Goal: Task Accomplishment & Management: Complete application form

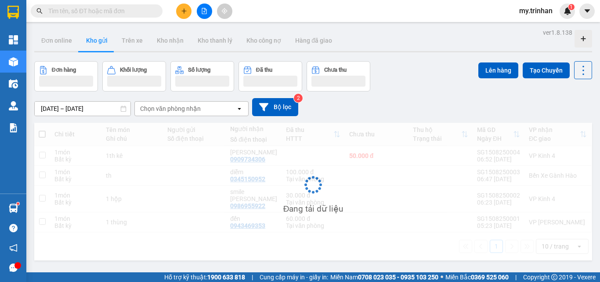
click at [186, 110] on div "Chọn văn phòng nhận" at bounding box center [170, 108] width 61 height 9
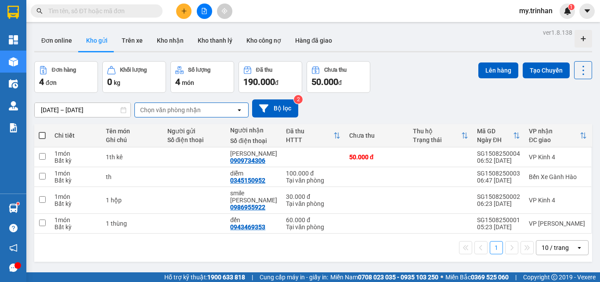
click at [357, 109] on div "[DATE] – [DATE] Press the down arrow key to interact with the calendar and sele…" at bounding box center [313, 108] width 558 height 18
click at [356, 110] on div "[DATE] – [DATE] Press the down arrow key to interact with the calendar and sele…" at bounding box center [313, 108] width 558 height 18
click at [188, 12] on button at bounding box center [183, 11] width 15 height 15
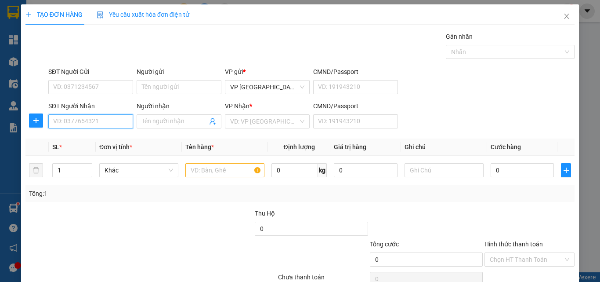
click at [78, 123] on input "SĐT Người Nhận" at bounding box center [90, 121] width 85 height 14
type input "."
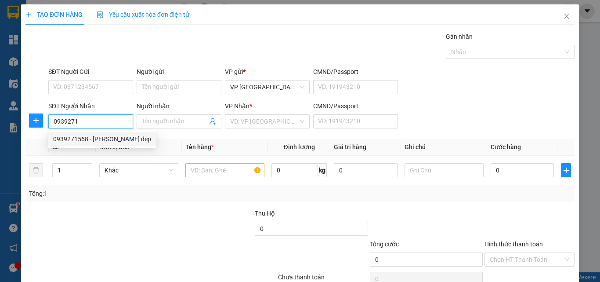
click at [98, 141] on div "0939271568 - [PERSON_NAME] đẹp" at bounding box center [102, 139] width 98 height 10
type input "0939271568"
type input "[PERSON_NAME] đẹp"
type input "40.000"
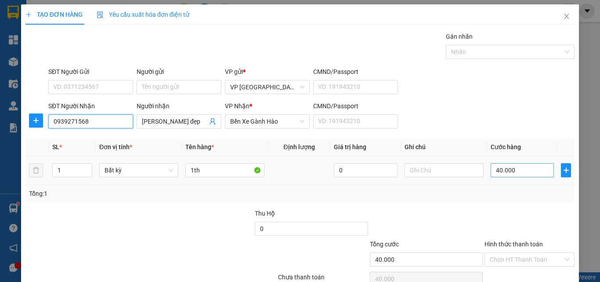
type input "0939271568"
click at [518, 171] on input "40.000" at bounding box center [522, 170] width 63 height 14
type input "4"
type input "40"
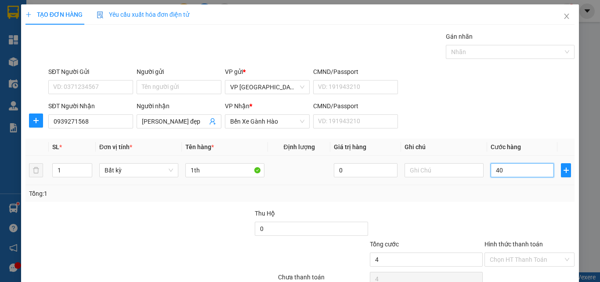
type input "40"
type input "40.000"
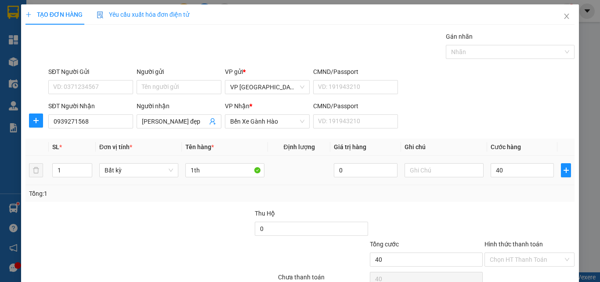
type input "40.000"
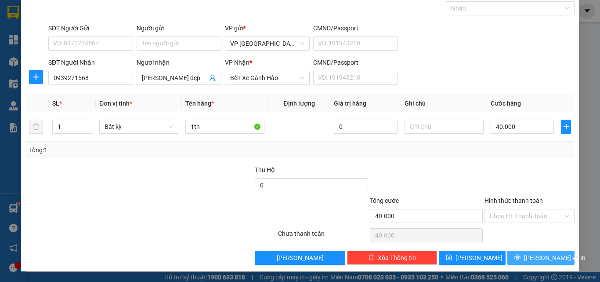
click at [516, 262] on button "[PERSON_NAME] và In" at bounding box center [540, 257] width 67 height 14
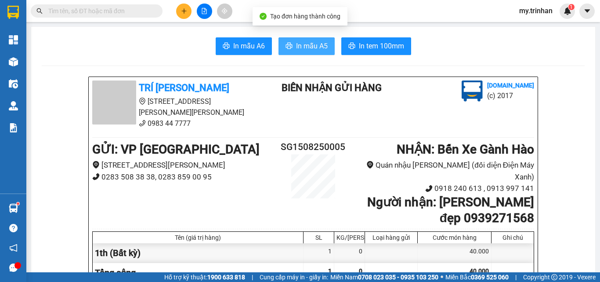
click at [306, 44] on span "In mẫu A5" at bounding box center [312, 45] width 32 height 11
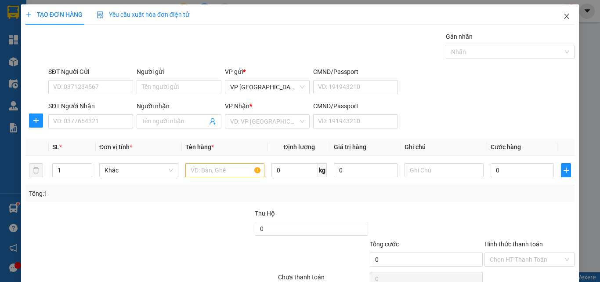
click at [563, 15] on icon "close" at bounding box center [566, 16] width 7 height 7
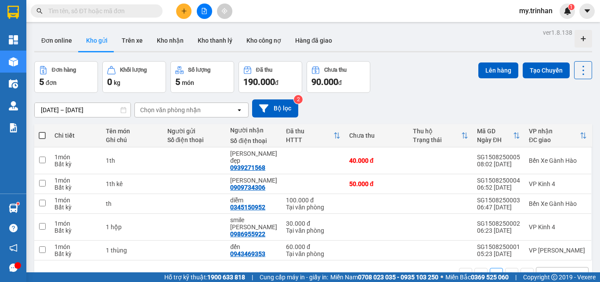
click at [423, 98] on div "[DATE] – [DATE] Press the down arrow key to interact with the calendar and sele…" at bounding box center [313, 108] width 558 height 31
click at [204, 8] on icon "file-add" at bounding box center [204, 11] width 5 height 6
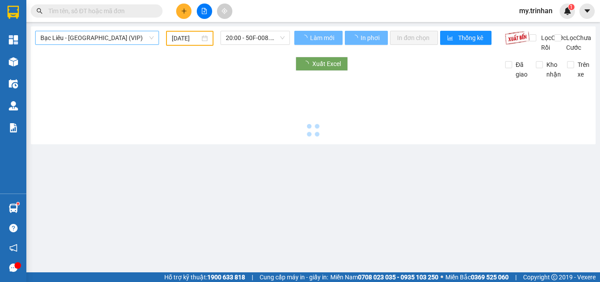
type input "[DATE]"
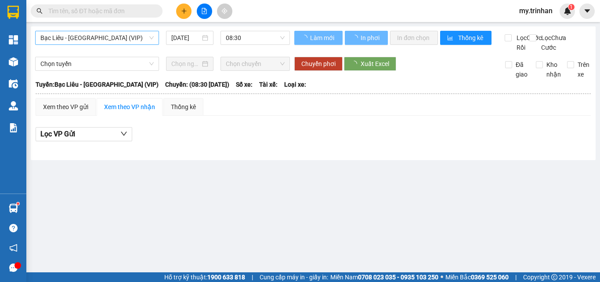
click at [134, 40] on span "Bạc Liêu - [GEOGRAPHIC_DATA] (VIP)" at bounding box center [96, 37] width 113 height 13
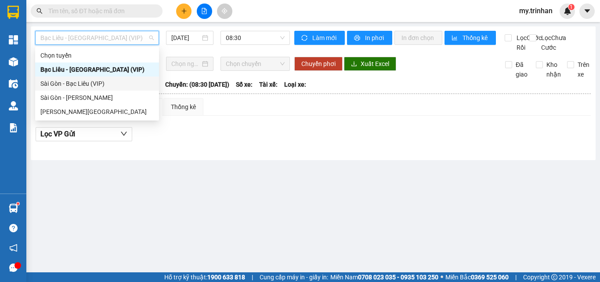
click at [108, 87] on div "Sài Gòn - Bạc Liêu (VIP)" at bounding box center [96, 84] width 113 height 10
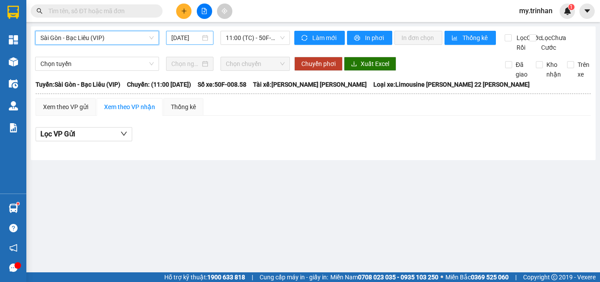
click at [190, 40] on input "[DATE]" at bounding box center [185, 38] width 29 height 10
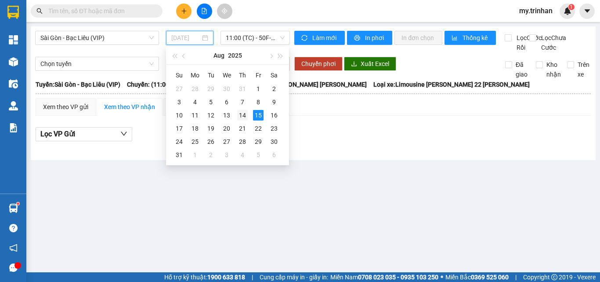
click at [245, 113] on div "14" at bounding box center [242, 115] width 11 height 11
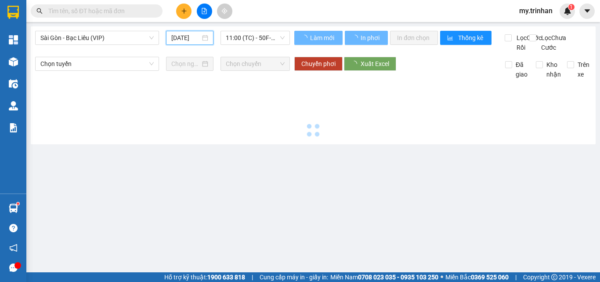
type input "[DATE]"
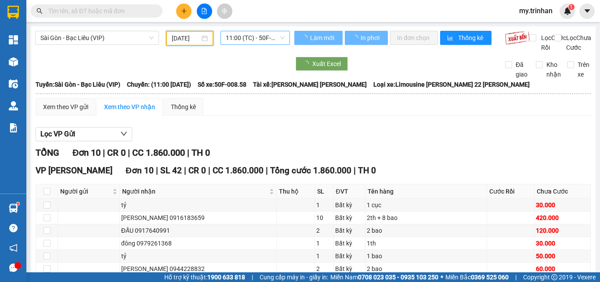
click at [243, 38] on span "11:00 (TC) - 50F-008.58" at bounding box center [255, 37] width 59 height 13
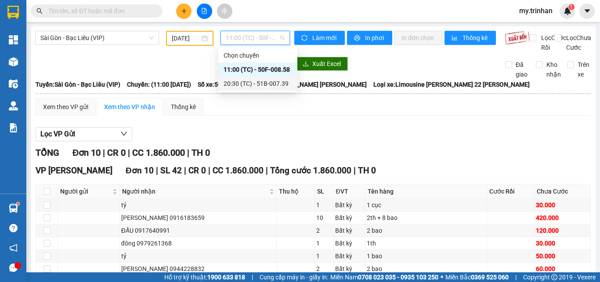
click at [242, 82] on div "20:30 (TC) - 51B-007.39" at bounding box center [258, 84] width 69 height 10
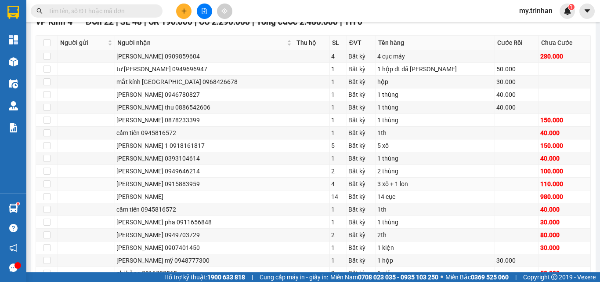
scroll to position [163, 0]
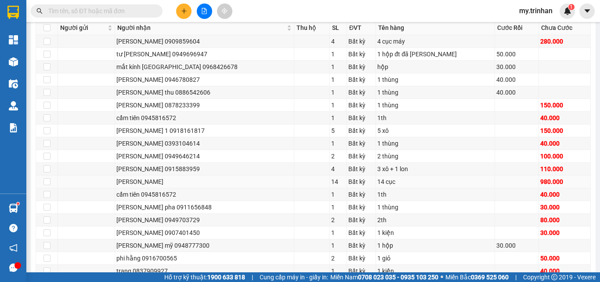
click at [294, 188] on td at bounding box center [312, 181] width 36 height 13
click at [331, 173] on div "4" at bounding box center [338, 169] width 14 height 10
click at [331, 186] on div "14" at bounding box center [338, 182] width 14 height 10
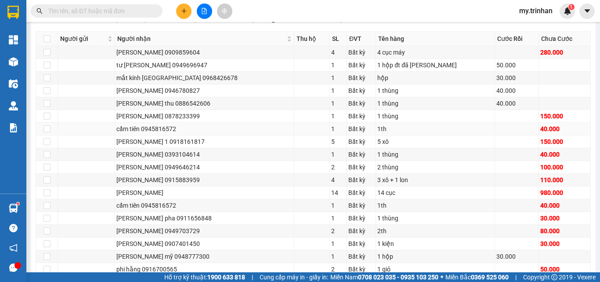
scroll to position [131, 0]
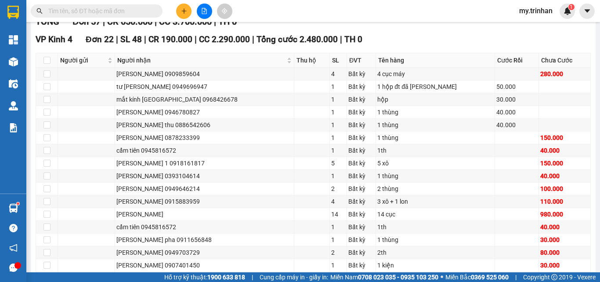
click at [463, 46] on div "VP Kinh 4 Đơn 22 | SL 48 | CR 190.000 | CC 2.290.000 | [PERSON_NAME] 2.480.000 …" at bounding box center [313, 39] width 555 height 13
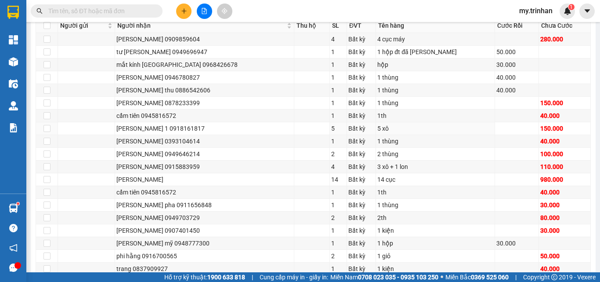
scroll to position [0, 0]
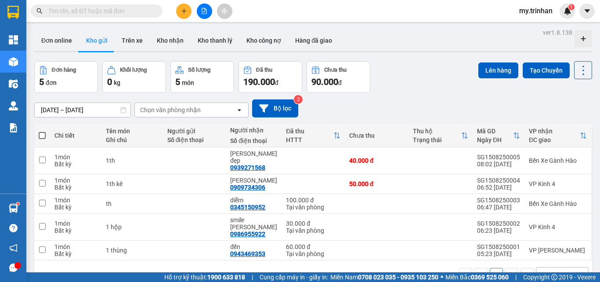
click at [232, 108] on div "Chọn văn phòng nhận" at bounding box center [185, 110] width 101 height 14
click at [346, 106] on div "[DATE] – [DATE] Press the down arrow key to interact with the calendar and sele…" at bounding box center [313, 108] width 558 height 18
click at [144, 159] on div "1th" at bounding box center [132, 160] width 52 height 7
checkbox input "true"
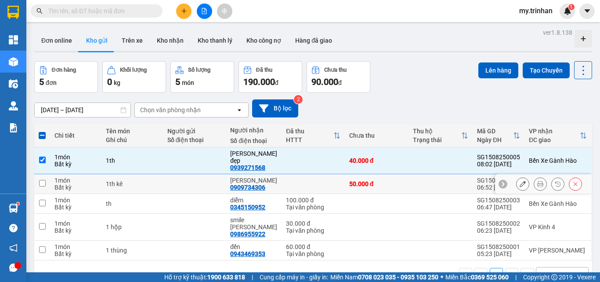
click at [147, 180] on div "1th kê" at bounding box center [132, 183] width 52 height 7
checkbox input "true"
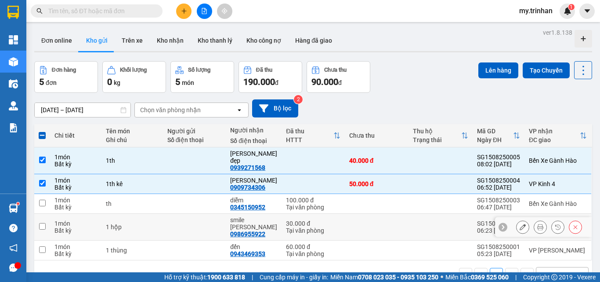
click at [150, 223] on div "1 hộp" at bounding box center [132, 226] width 52 height 7
checkbox input "true"
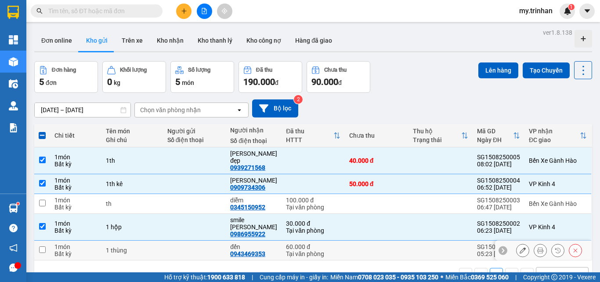
click at [191, 246] on div at bounding box center [194, 249] width 54 height 7
checkbox input "true"
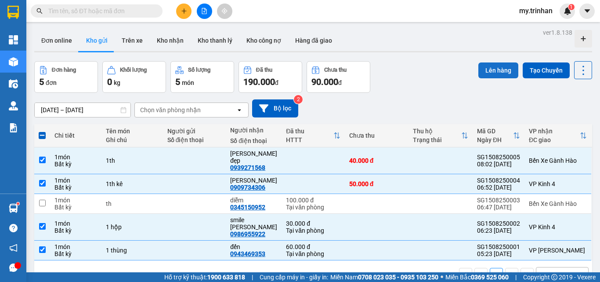
click at [486, 72] on button "Lên hàng" at bounding box center [498, 70] width 40 height 16
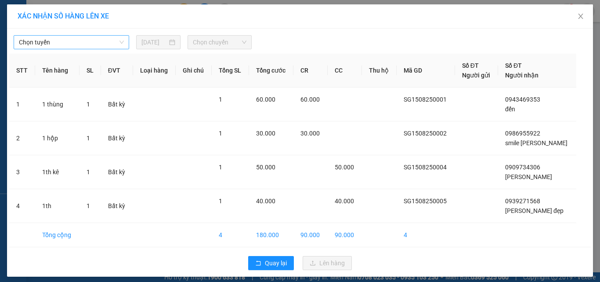
click at [91, 43] on span "Chọn tuyến" at bounding box center [71, 42] width 105 height 13
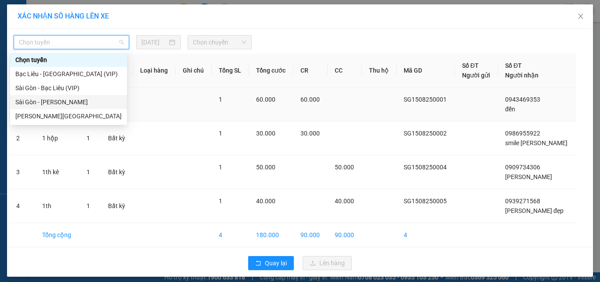
click at [67, 101] on div "Sài Gòn - [PERSON_NAME]" at bounding box center [68, 102] width 106 height 10
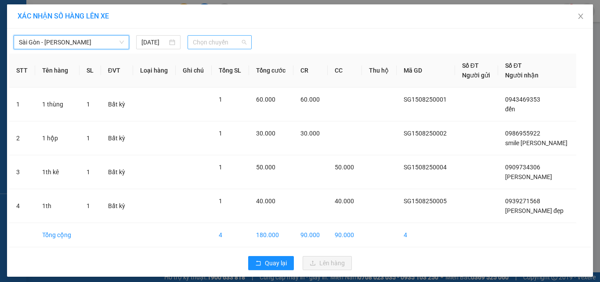
click at [193, 42] on span "Chọn chuyến" at bounding box center [220, 42] width 54 height 13
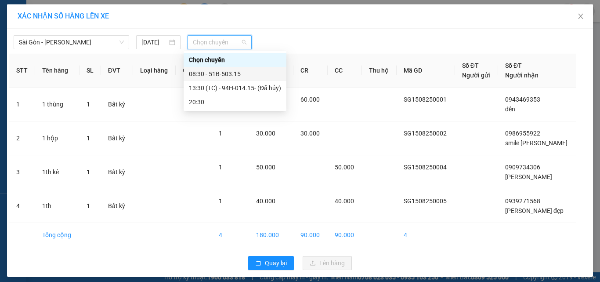
click at [197, 72] on div "08:30 - 51B-503.15" at bounding box center [235, 74] width 92 height 10
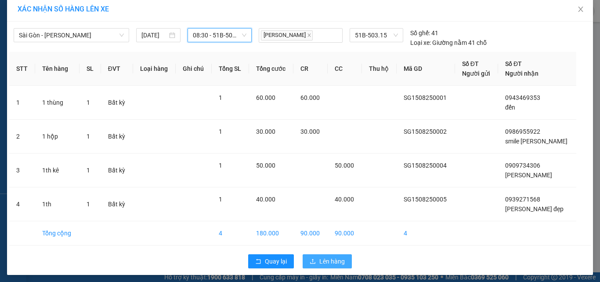
scroll to position [11, 0]
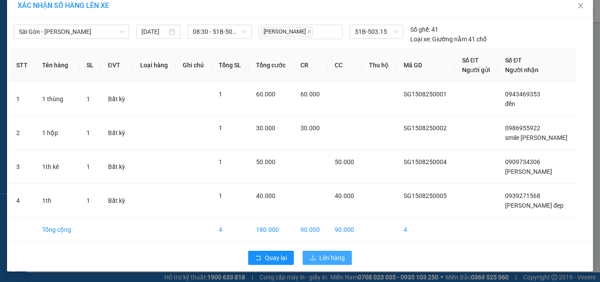
click at [319, 253] on span "Lên hàng" at bounding box center [331, 258] width 25 height 10
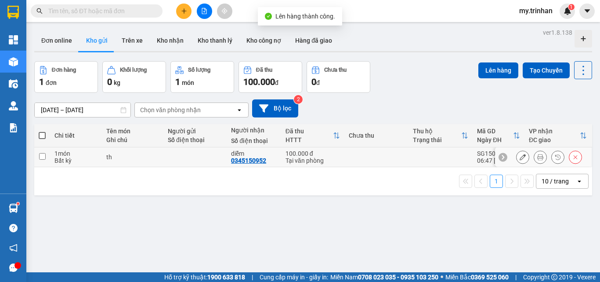
click at [572, 158] on icon at bounding box center [575, 157] width 6 height 6
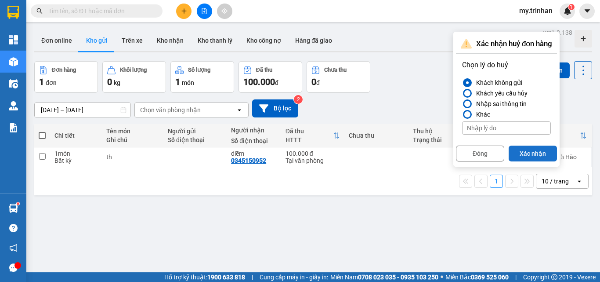
click at [545, 152] on button "Xác nhận" at bounding box center [533, 153] width 48 height 16
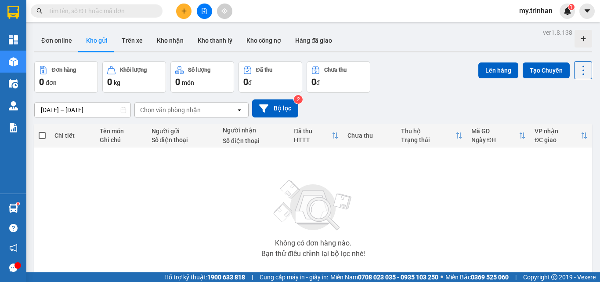
click at [460, 100] on div "[DATE] – [DATE] Press the down arrow key to interact with the calendar and sele…" at bounding box center [313, 108] width 558 height 18
click at [187, 9] on button at bounding box center [183, 11] width 15 height 15
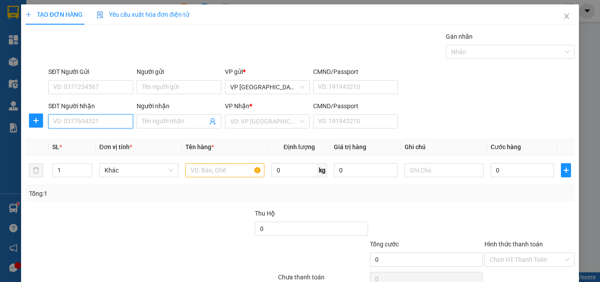
click at [77, 127] on input "SĐT Người Nhận" at bounding box center [90, 121] width 85 height 14
click at [105, 124] on input "SĐT Người Nhận" at bounding box center [90, 121] width 85 height 14
click at [105, 123] on input "SĐT Người Nhận" at bounding box center [90, 121] width 85 height 14
click at [118, 123] on input "SĐT Người Nhận" at bounding box center [90, 121] width 85 height 14
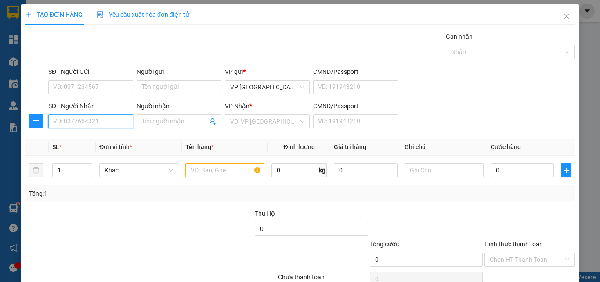
click at [118, 123] on input "SĐT Người Nhận" at bounding box center [90, 121] width 85 height 14
click at [116, 123] on input "SĐT Người Nhận" at bounding box center [90, 121] width 85 height 14
click at [115, 123] on input "SĐT Người Nhận" at bounding box center [90, 121] width 85 height 14
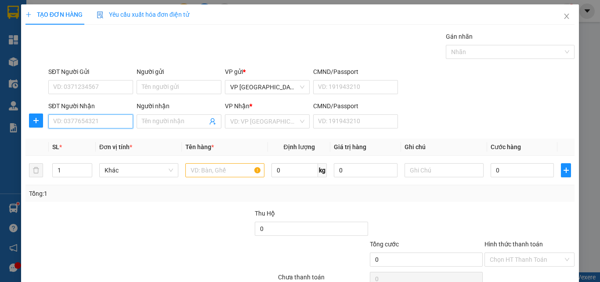
click at [115, 123] on input "SĐT Người Nhận" at bounding box center [90, 121] width 85 height 14
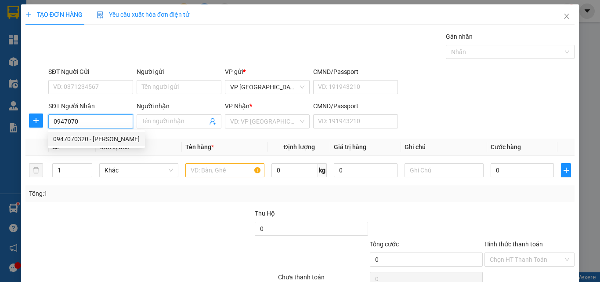
click at [110, 139] on div "0947070320 - [PERSON_NAME]" at bounding box center [96, 139] width 87 height 10
type input "0947070320"
type input "thịnh"
type input "40.000"
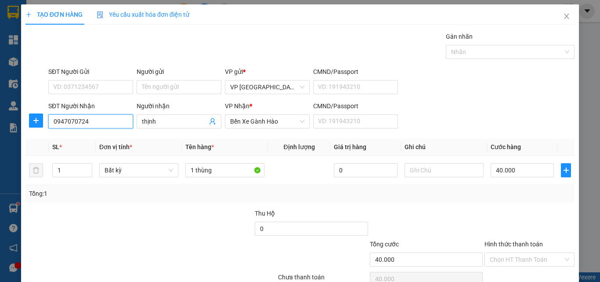
click at [101, 125] on input "0947070724" at bounding box center [90, 121] width 85 height 14
type input "0947070724"
drag, startPoint x: 141, startPoint y: 120, endPoint x: 108, endPoint y: 122, distance: 32.1
click at [109, 122] on div "SĐT Người [PERSON_NAME] 0947070724 Người [PERSON_NAME] [PERSON_NAME] * [PERSON_…" at bounding box center [312, 116] width 530 height 31
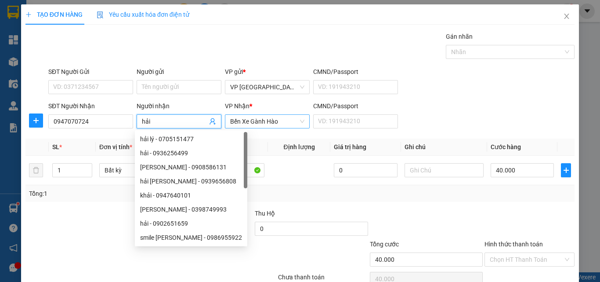
click at [243, 120] on span "Bến Xe Gành Hào" at bounding box center [267, 121] width 74 height 13
type input "hải"
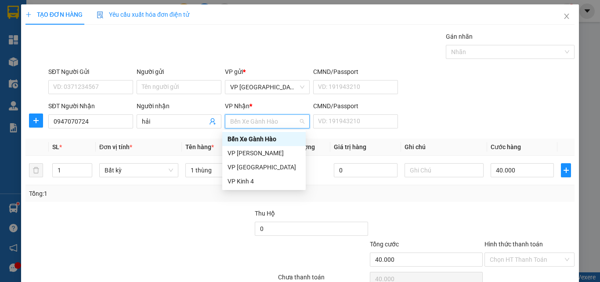
click at [242, 140] on div "Bến Xe Gành Hào" at bounding box center [264, 139] width 73 height 10
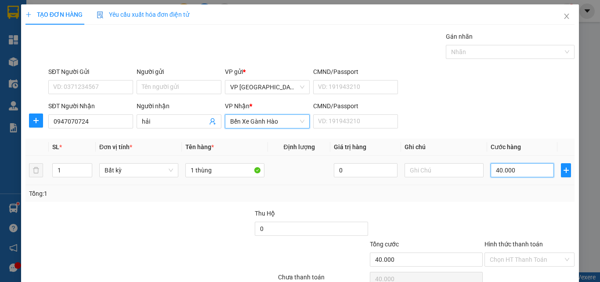
click at [507, 172] on input "40.000" at bounding box center [522, 170] width 63 height 14
type input "2"
type input "25"
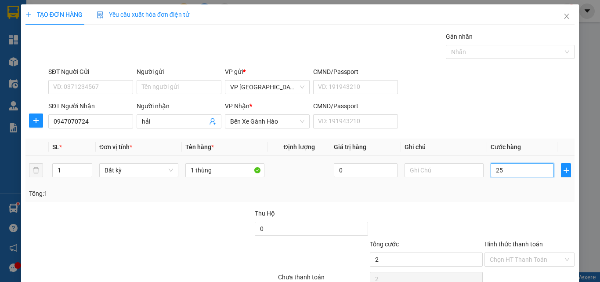
type input "25"
type input "250"
type input "25"
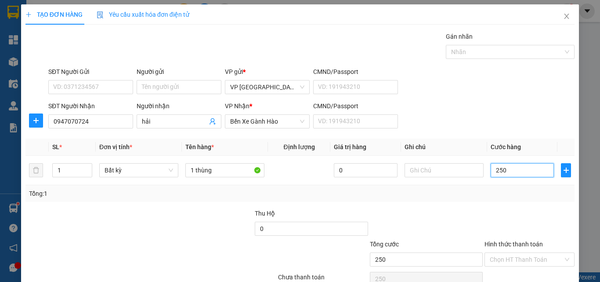
type input "25"
type input "2"
type input "0"
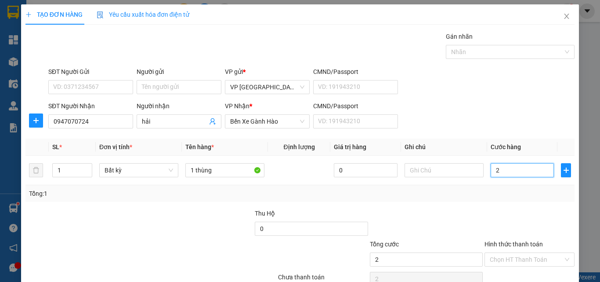
type input "0"
type input "5"
type input "050"
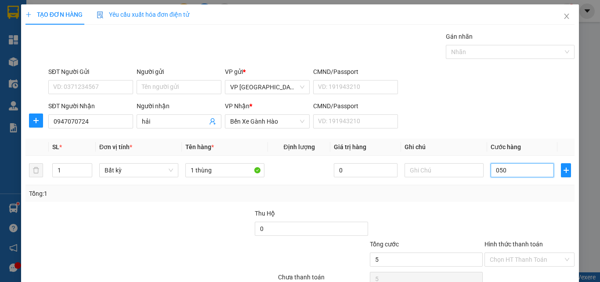
type input "50"
type input "050"
type input "50.000"
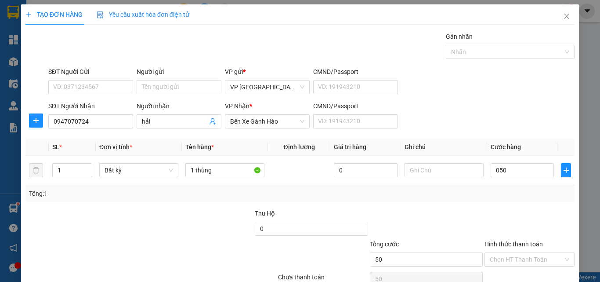
type input "50.000"
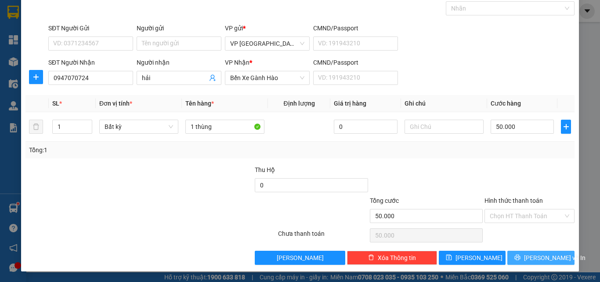
click at [534, 256] on span "[PERSON_NAME] và In" at bounding box center [554, 258] width 61 height 10
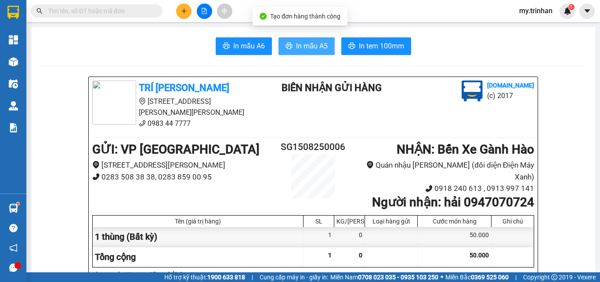
click at [299, 45] on span "In mẫu A5" at bounding box center [312, 45] width 32 height 11
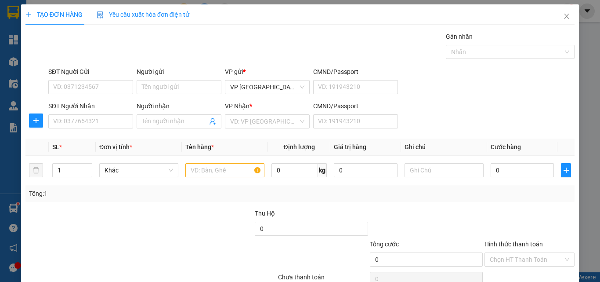
click at [474, 137] on div "Transit Pickup Surcharge Ids Transit Deliver Surcharge Ids Transit Deliver Surc…" at bounding box center [299, 170] width 549 height 276
click at [97, 116] on input "SĐT Người Nhận" at bounding box center [90, 121] width 85 height 14
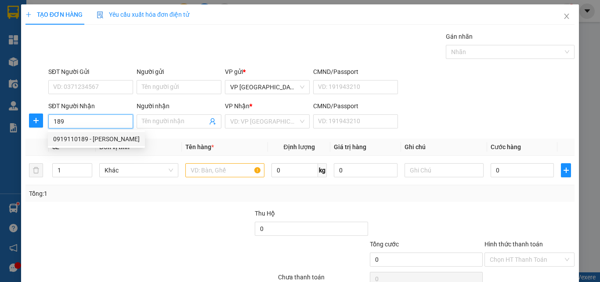
click at [104, 141] on div "0919110189 - [PERSON_NAME]" at bounding box center [96, 139] width 87 height 10
type input "0919110189"
type input "[PERSON_NAME]"
type input "80.000"
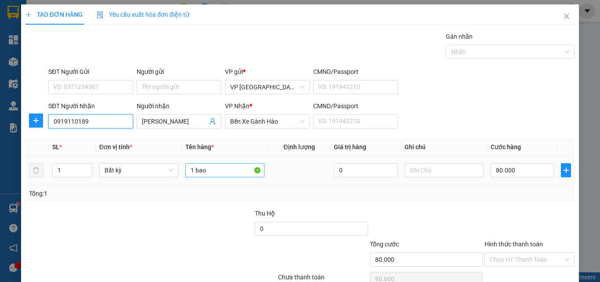
type input "0919110189"
drag, startPoint x: 207, startPoint y: 170, endPoint x: 166, endPoint y: 173, distance: 41.3
click at [166, 173] on tr "1 Bất kỳ 1 bao 0 80.000" at bounding box center [299, 169] width 549 height 29
type input "1 cục đen"
click at [523, 157] on td "80.000" at bounding box center [522, 169] width 70 height 29
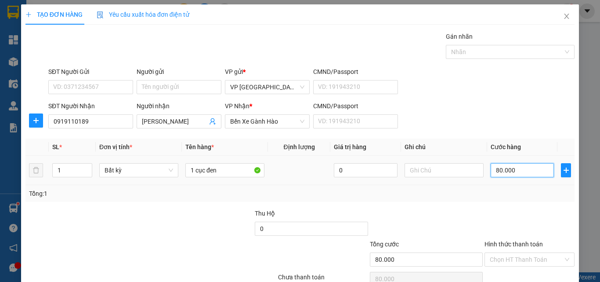
type input "4"
type input "40"
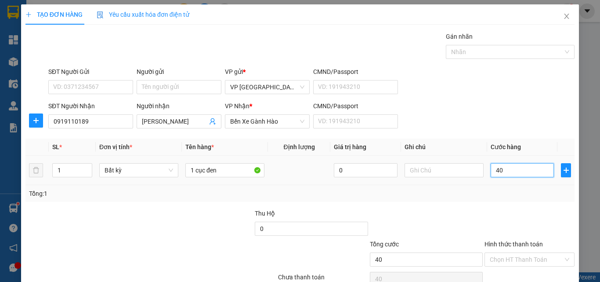
type input "40"
type input "40.000"
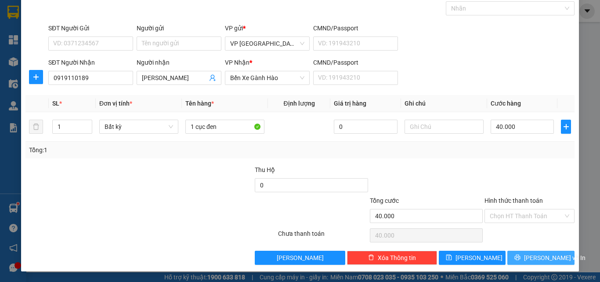
click at [528, 256] on span "[PERSON_NAME] và In" at bounding box center [554, 258] width 61 height 10
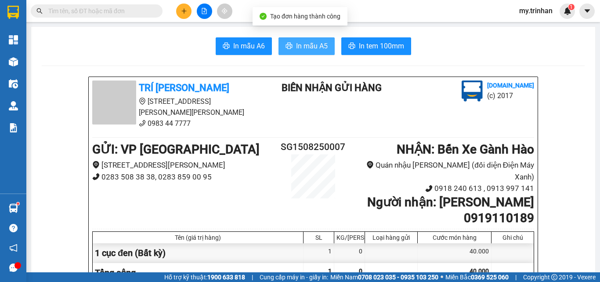
click at [301, 49] on span "In mẫu A5" at bounding box center [312, 45] width 32 height 11
